Goal: Find contact information: Find contact information

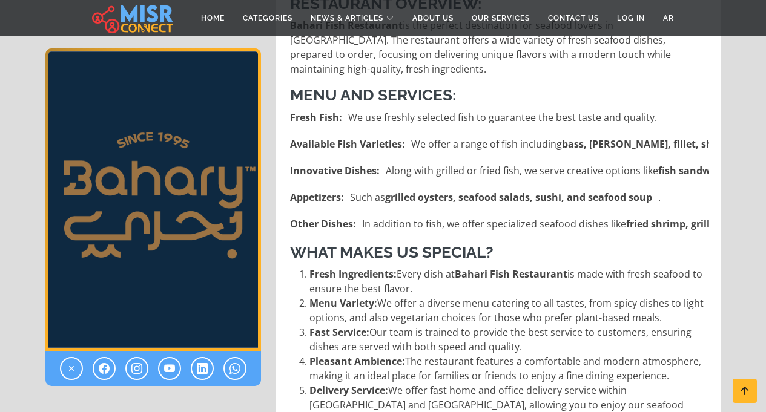
scroll to position [363, 0]
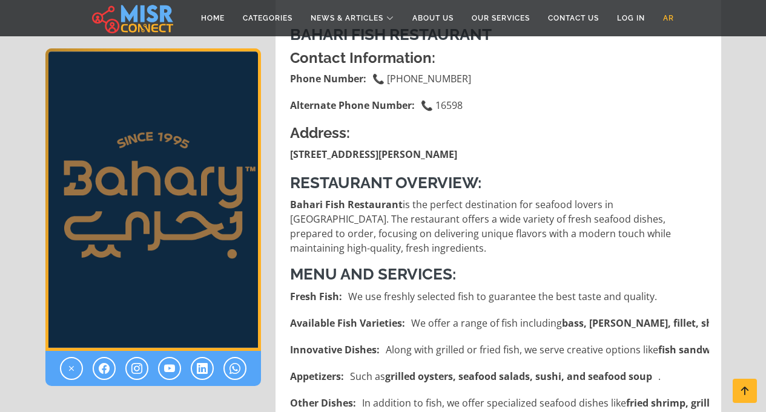
click at [671, 16] on link "AR" at bounding box center [668, 18] width 29 height 23
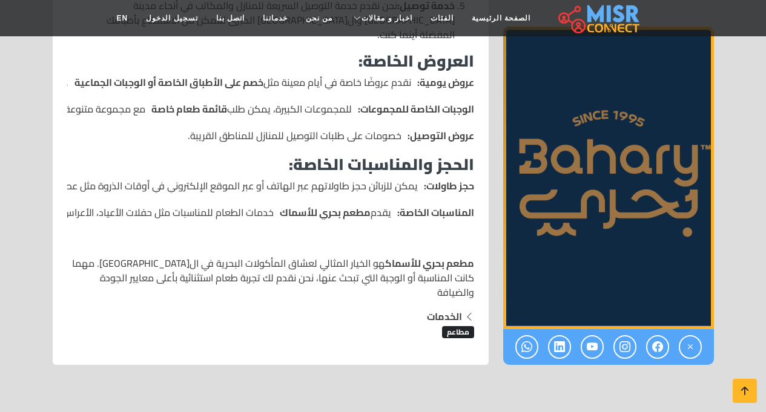
scroll to position [1029, 0]
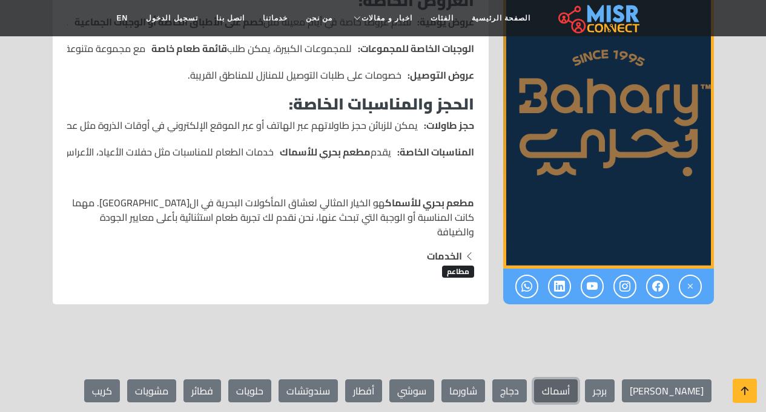
click at [578, 380] on link "أسماك" at bounding box center [556, 391] width 44 height 23
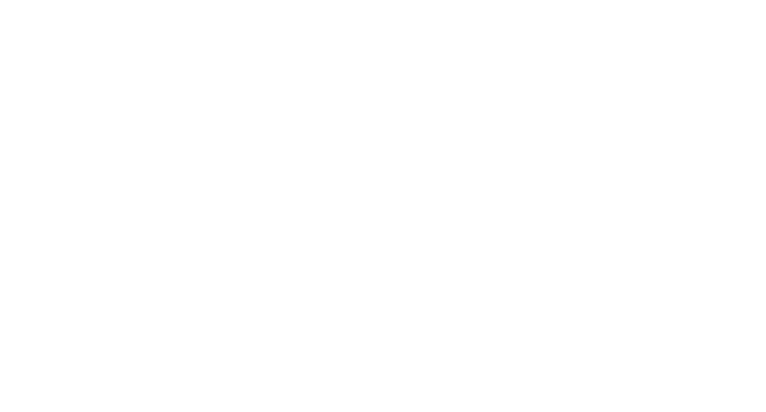
select select "**********"
select select "*****"
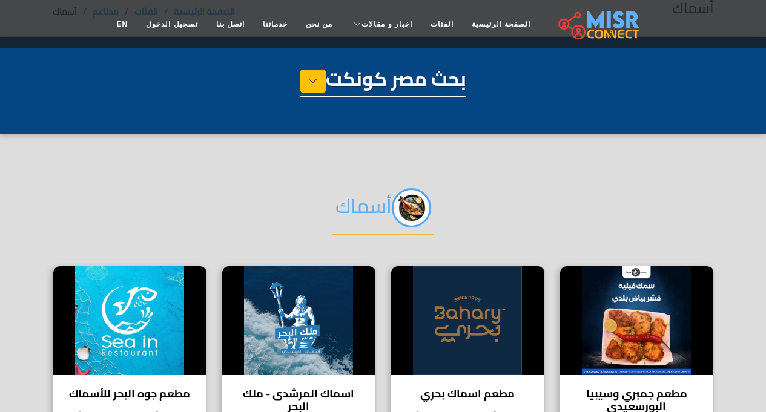
scroll to position [182, 0]
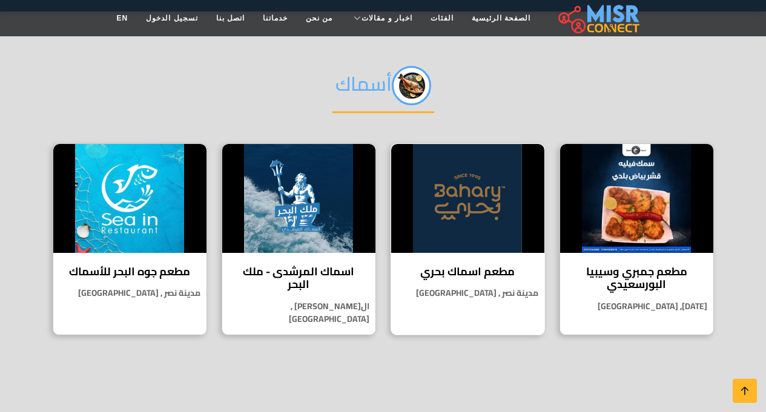
click at [470, 269] on h4 "مطعم اسماك بحري" at bounding box center [467, 271] width 135 height 13
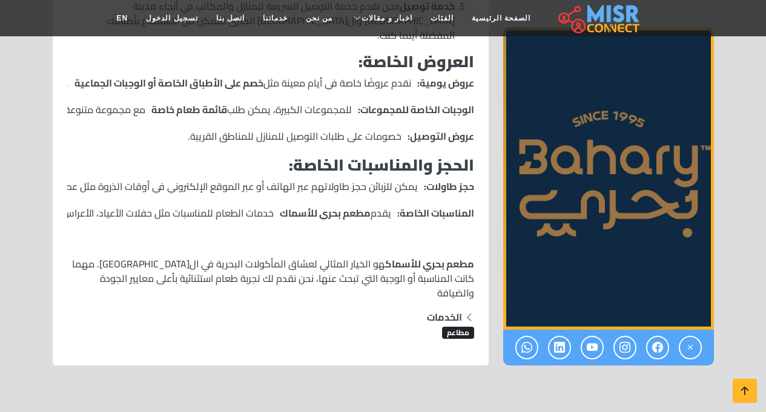
scroll to position [848, 0]
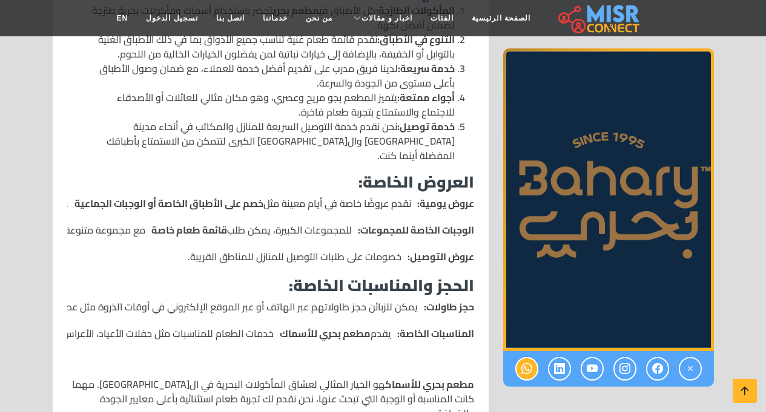
click at [524, 372] on icon at bounding box center [526, 369] width 11 height 20
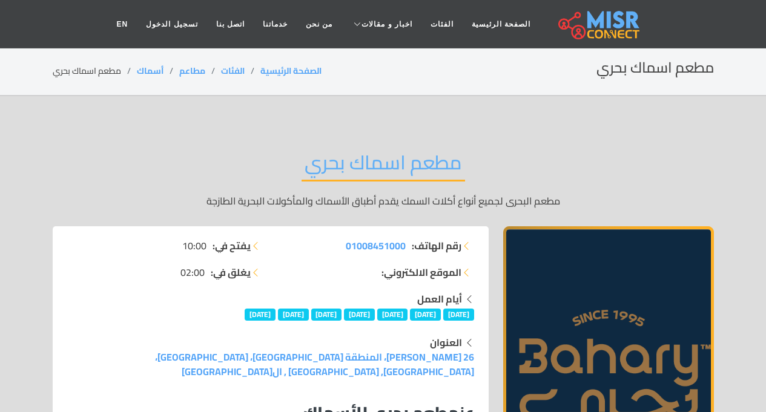
scroll to position [182, 0]
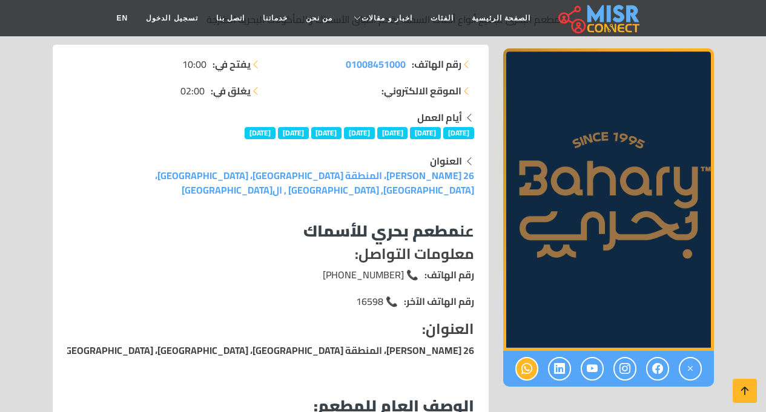
click at [531, 366] on icon at bounding box center [526, 369] width 11 height 20
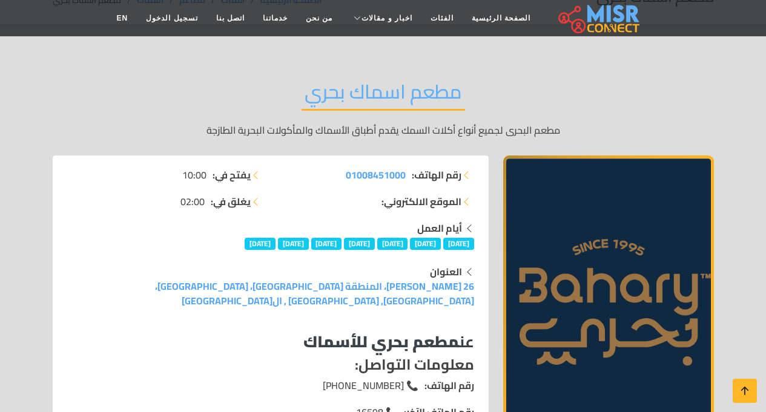
scroll to position [182, 0]
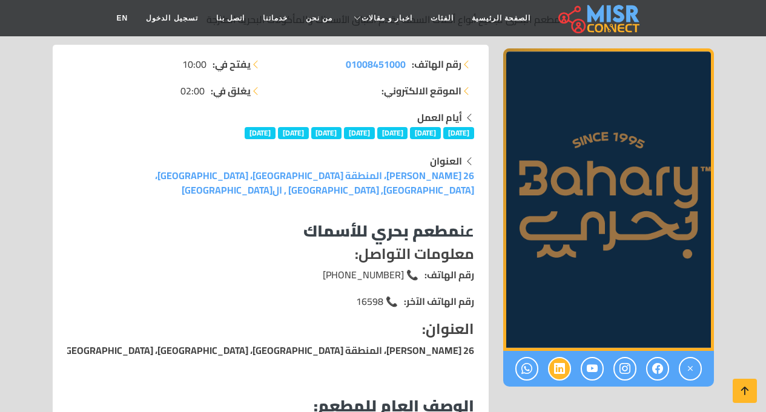
click at [562, 368] on icon at bounding box center [559, 369] width 11 height 20
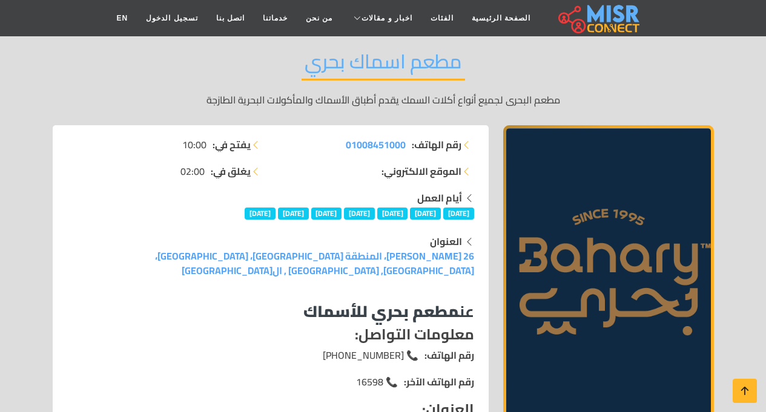
scroll to position [242, 0]
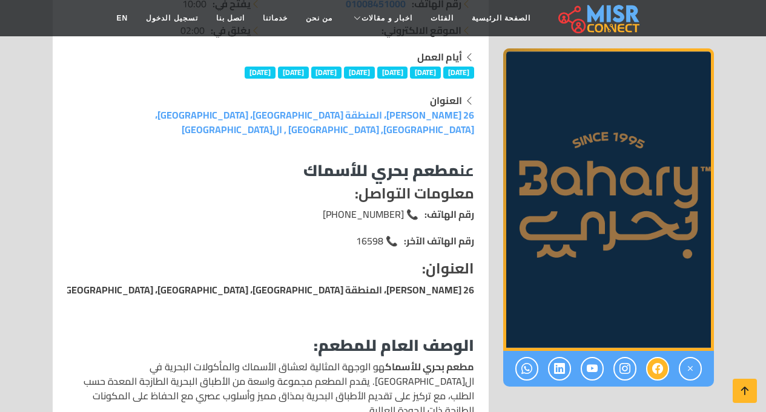
click at [655, 371] on icon at bounding box center [657, 369] width 11 height 20
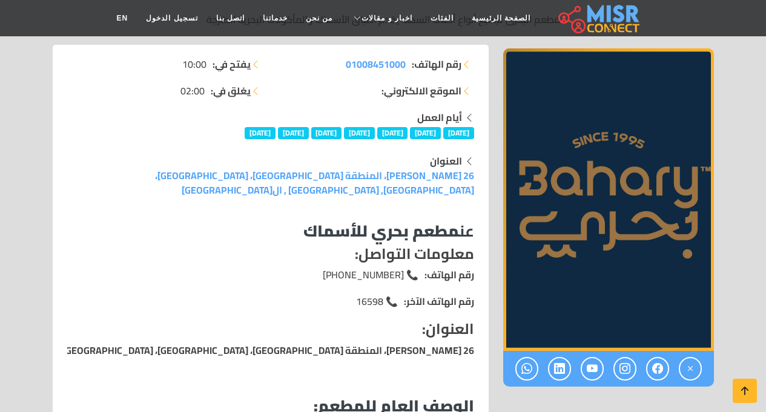
scroll to position [0, 0]
